Goal: Book appointment/travel/reservation

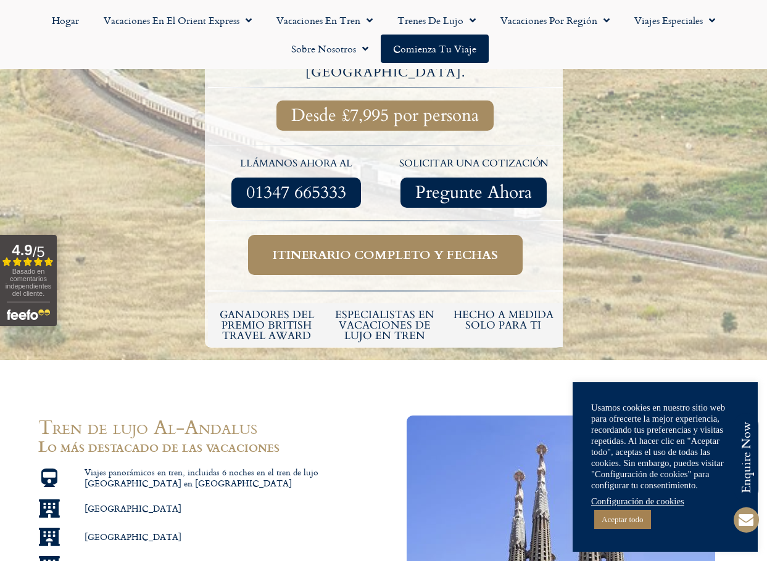
scroll to position [185, 0]
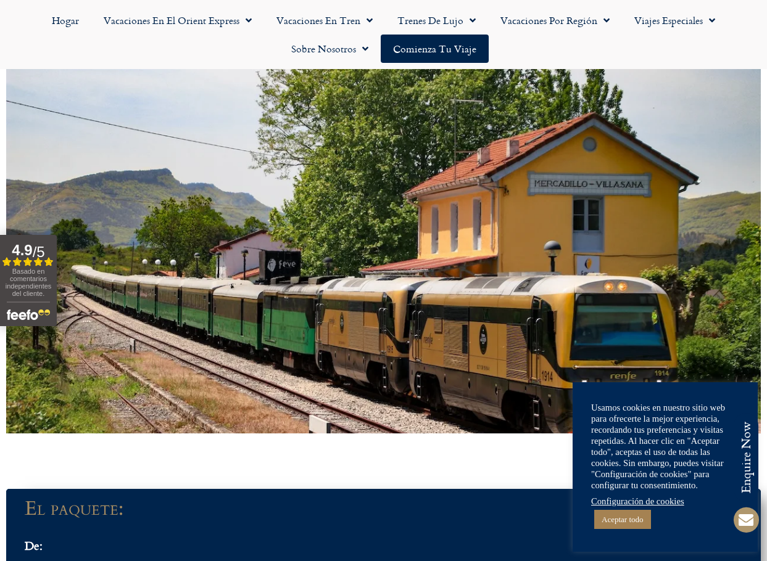
scroll to position [940, 0]
